Goal: Transaction & Acquisition: Subscribe to service/newsletter

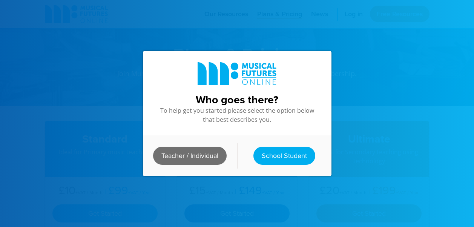
click at [186, 151] on link "Teacher / Individual" at bounding box center [189, 156] width 73 height 18
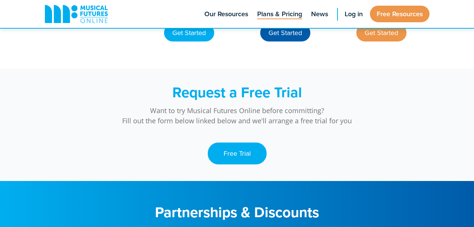
scroll to position [744, 0]
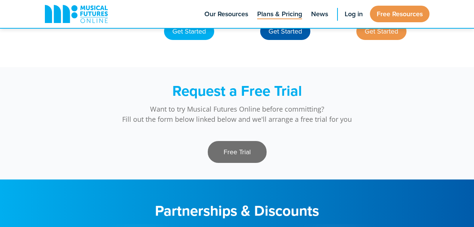
click at [239, 157] on link "Free Trial" at bounding box center [237, 152] width 59 height 22
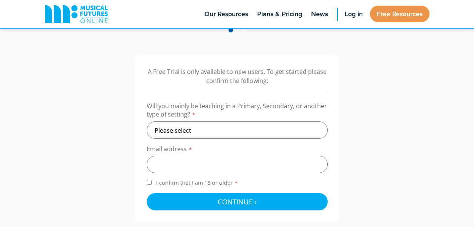
scroll to position [239, 0]
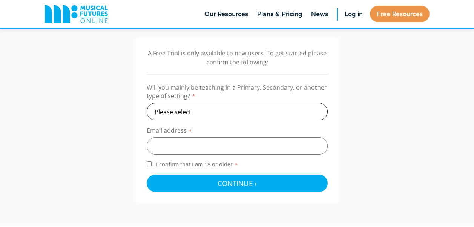
click at [202, 111] on select "Please select Primary Secondary Other" at bounding box center [237, 111] width 181 height 17
select select "secondary"
click at [147, 103] on select "Please select Primary Secondary Other" at bounding box center [237, 111] width 181 height 17
click at [181, 148] on input "email" at bounding box center [237, 145] width 181 height 17
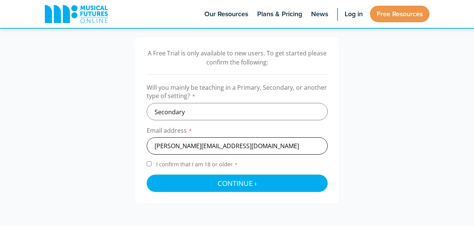
type input "l.cogger@stjohnfisher.school"
click at [149, 164] on input "I confirm that I am 18 or older *" at bounding box center [149, 163] width 5 height 5
checkbox input "true"
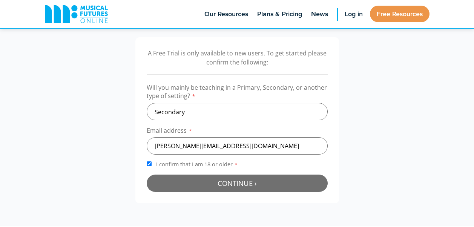
click at [227, 184] on span "Continue ›" at bounding box center [236, 182] width 39 height 9
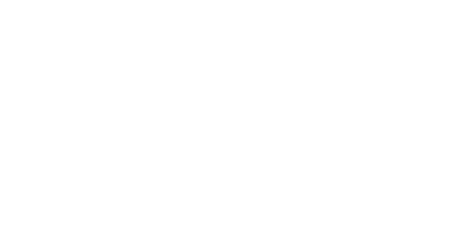
scroll to position [246, 0]
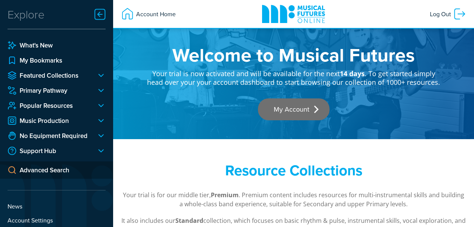
click at [293, 109] on link "My Account" at bounding box center [294, 109] width 72 height 22
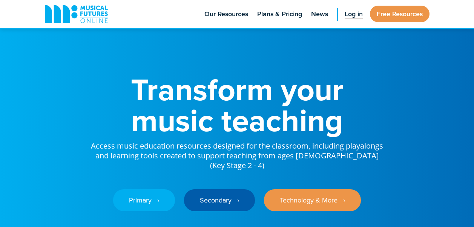
click at [350, 11] on span "Log in" at bounding box center [353, 14] width 18 height 10
